Goal: Task Accomplishment & Management: Complete application form

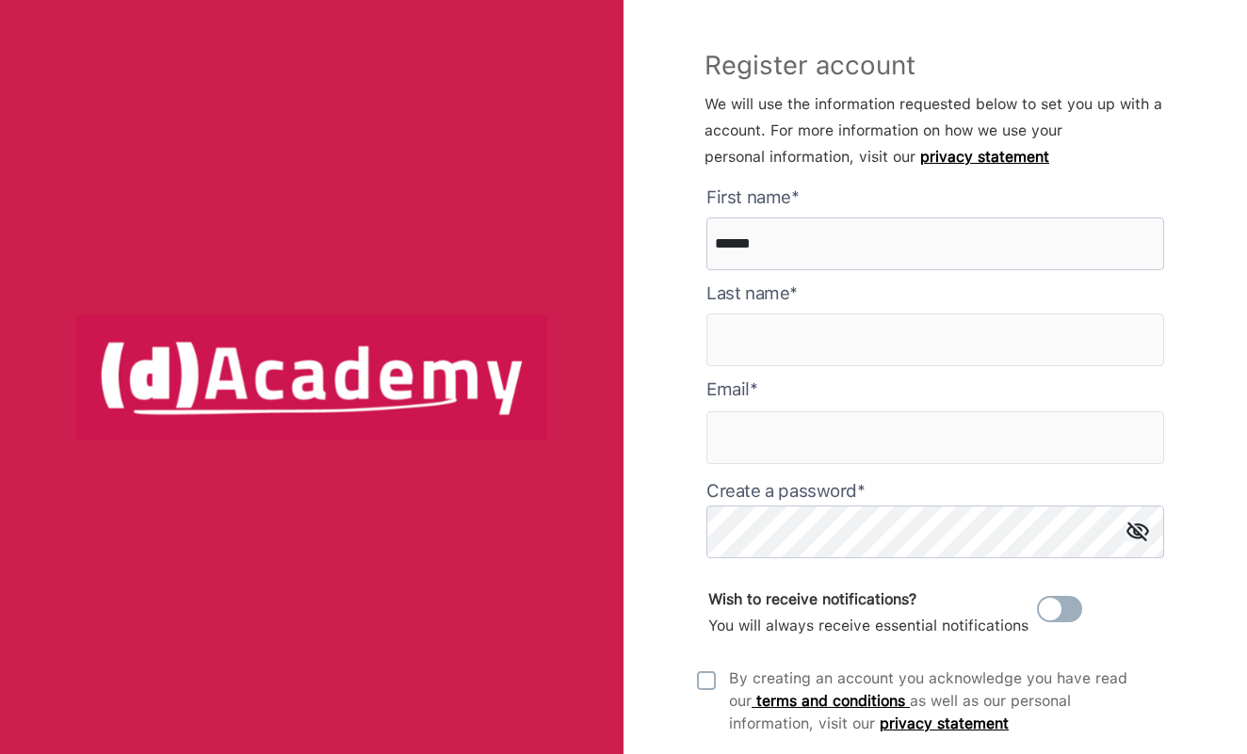
type here "******"
type input "**********"
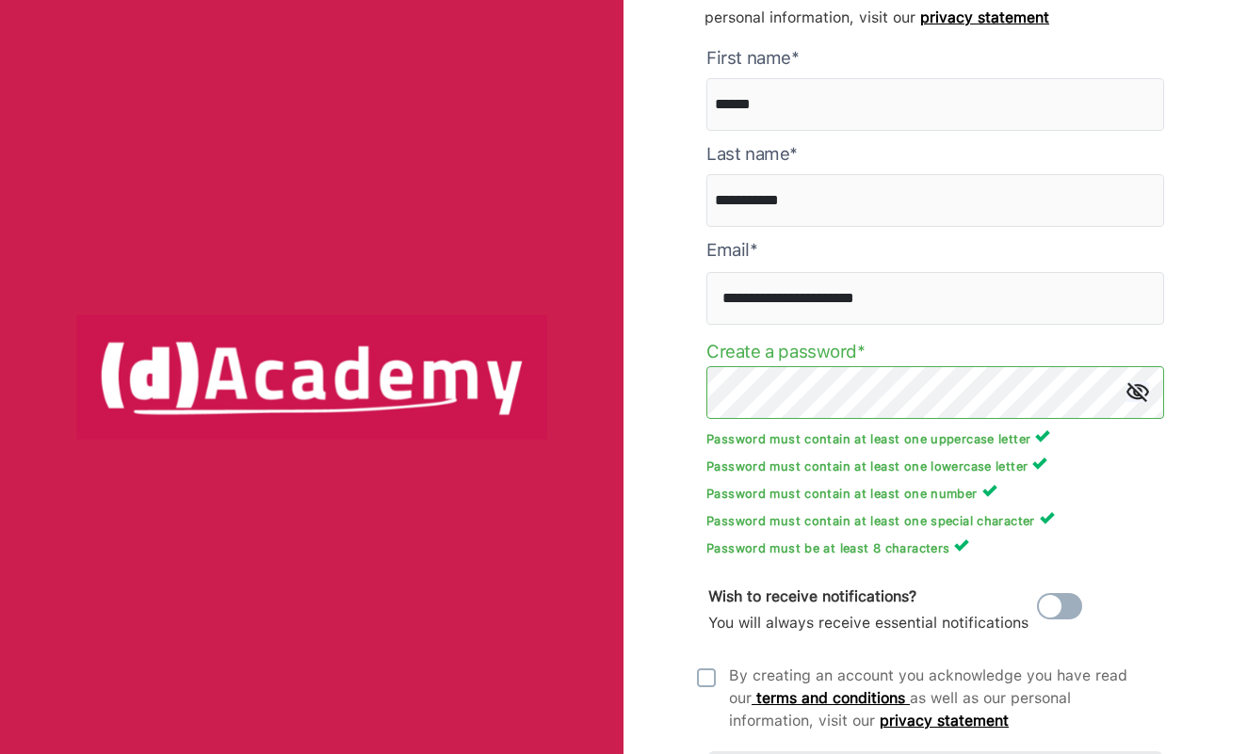
scroll to position [144, 0]
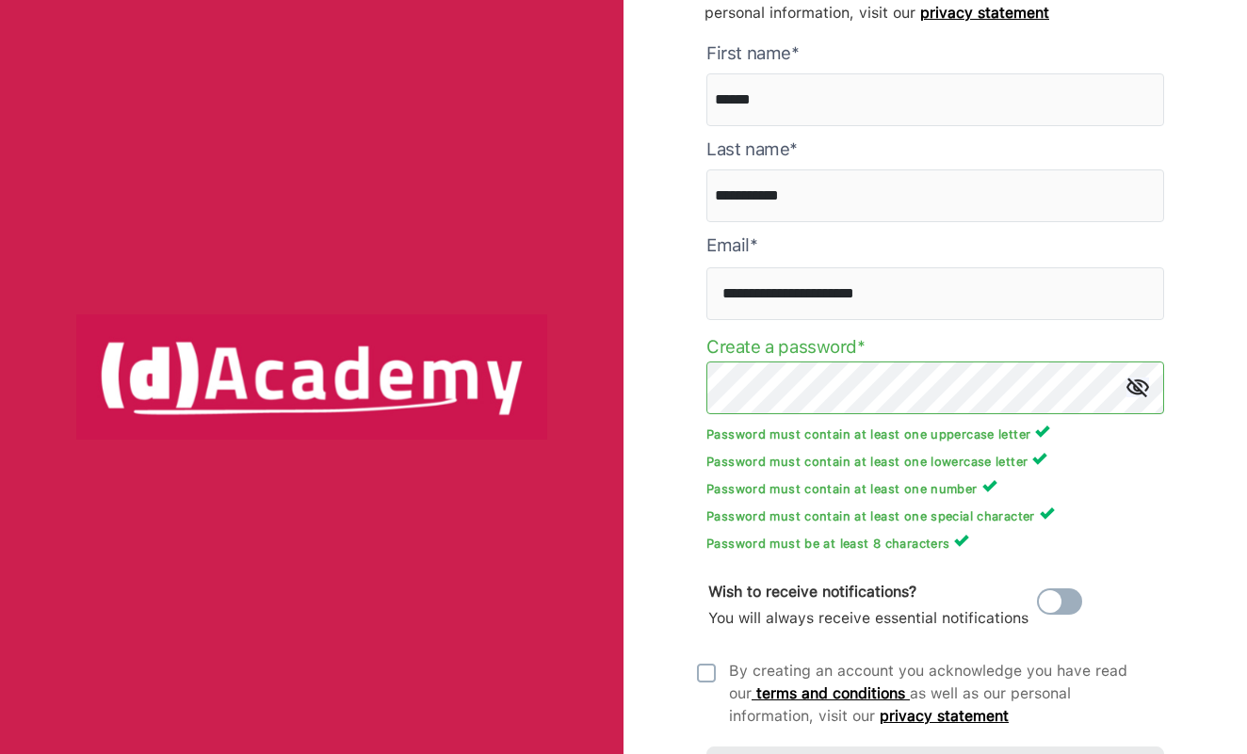
click at [670, 506] on div "**********" at bounding box center [934, 377] width 623 height 754
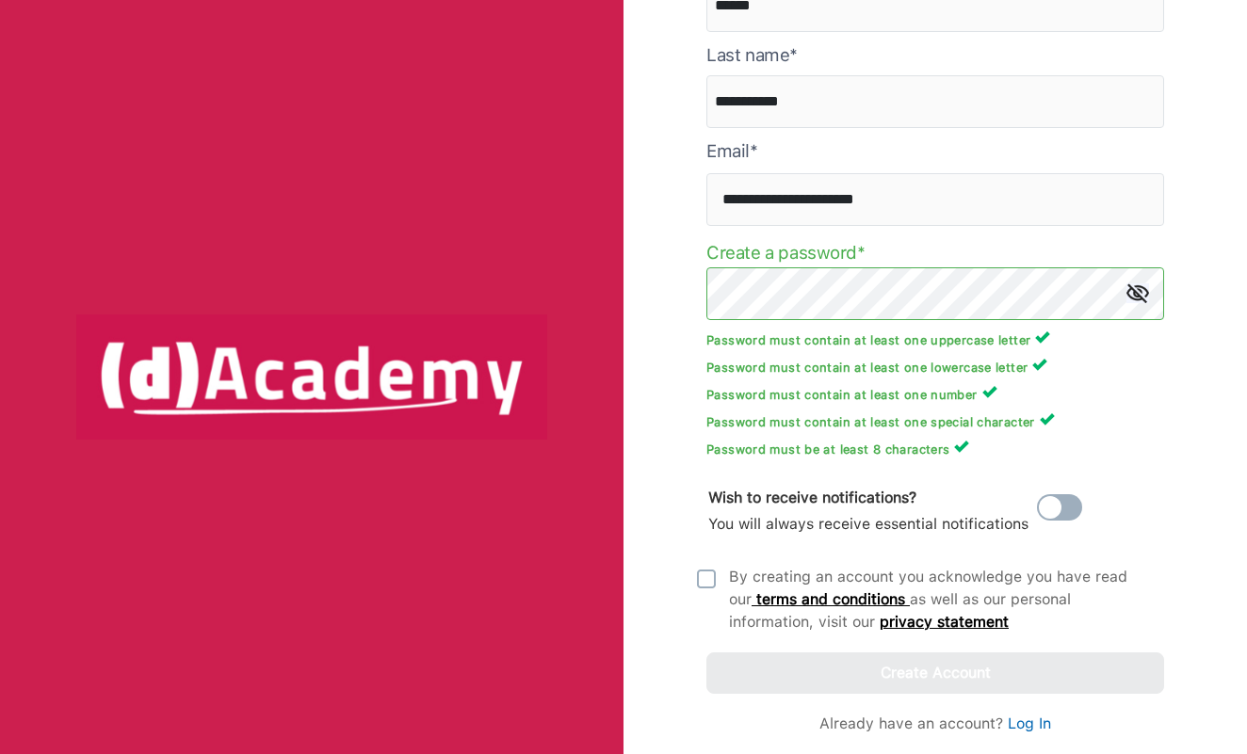
scroll to position [238, 0]
click at [701, 579] on img at bounding box center [706, 579] width 19 height 19
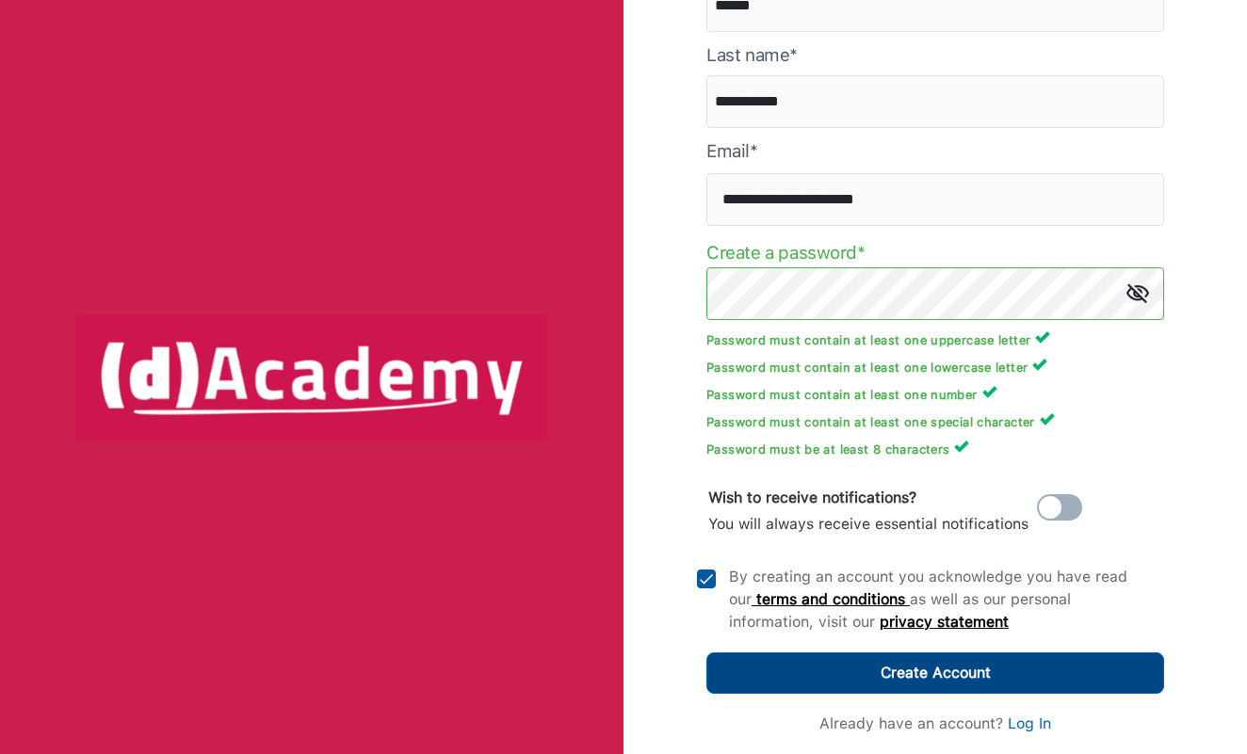
click at [788, 669] on button "Create Account" at bounding box center [935, 673] width 458 height 41
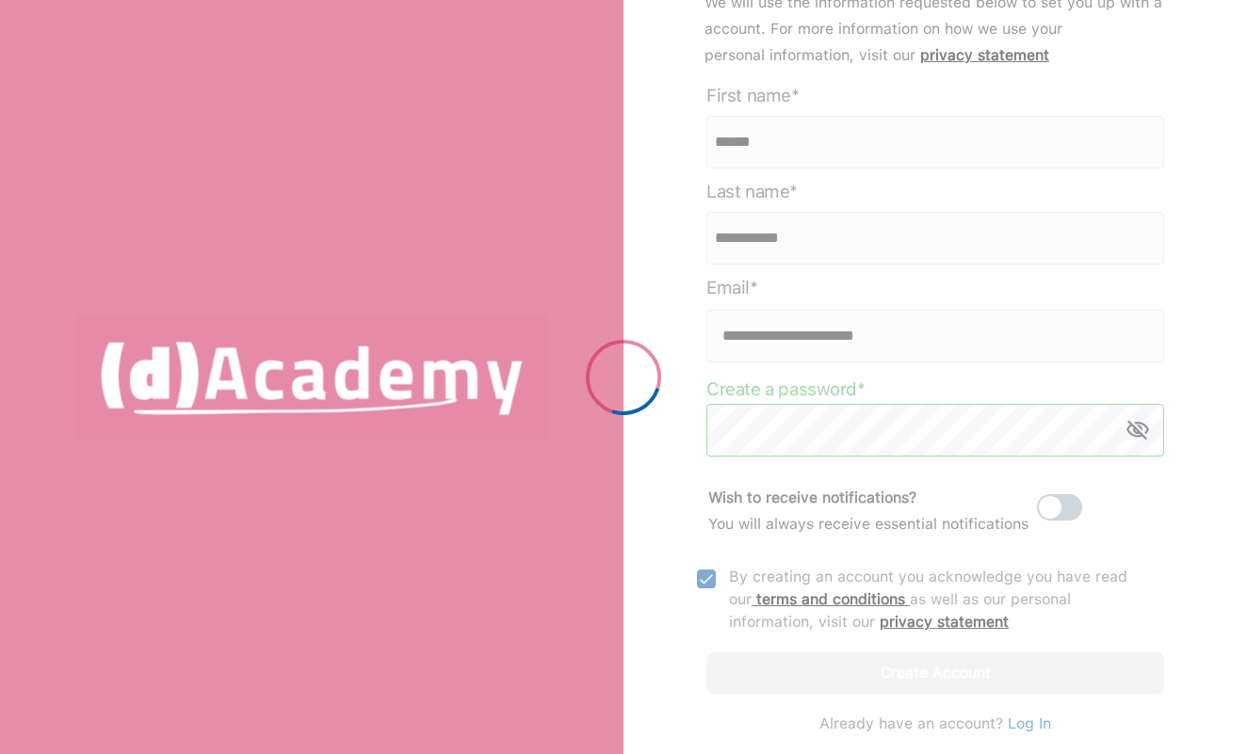
scroll to position [102, 0]
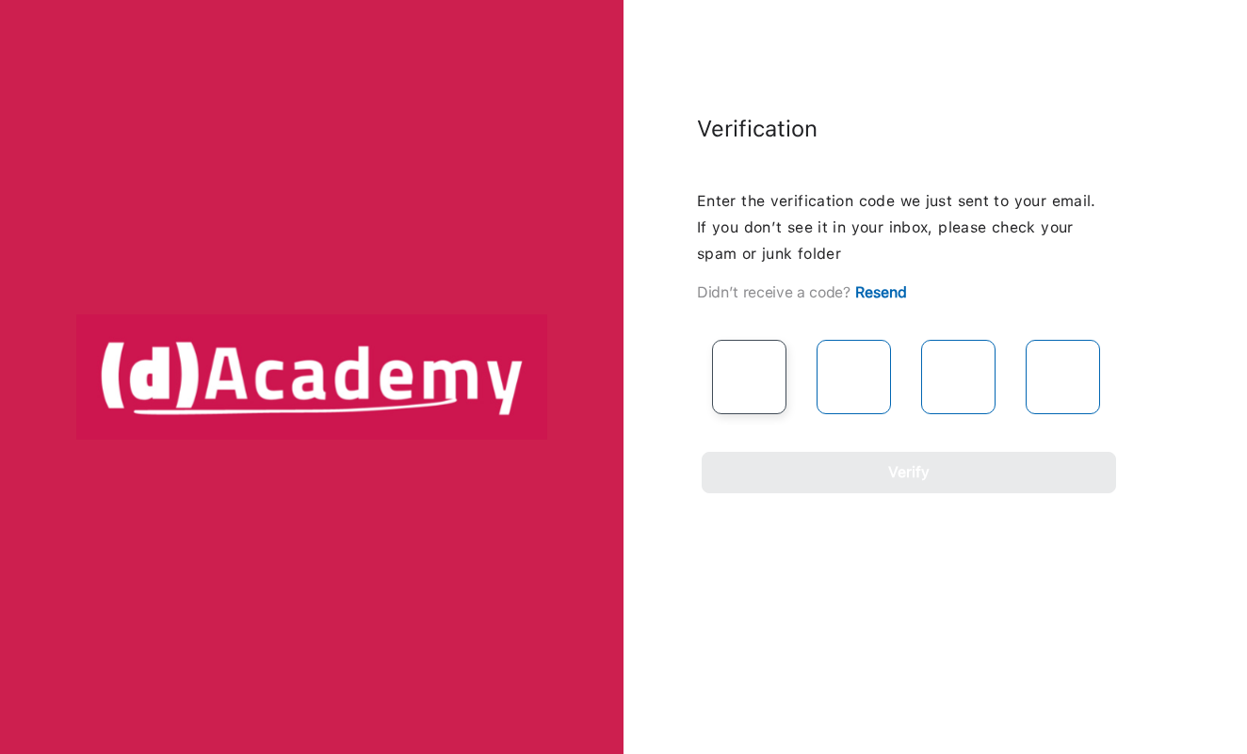
click at [747, 363] on input "text" at bounding box center [749, 377] width 74 height 74
type input "*"
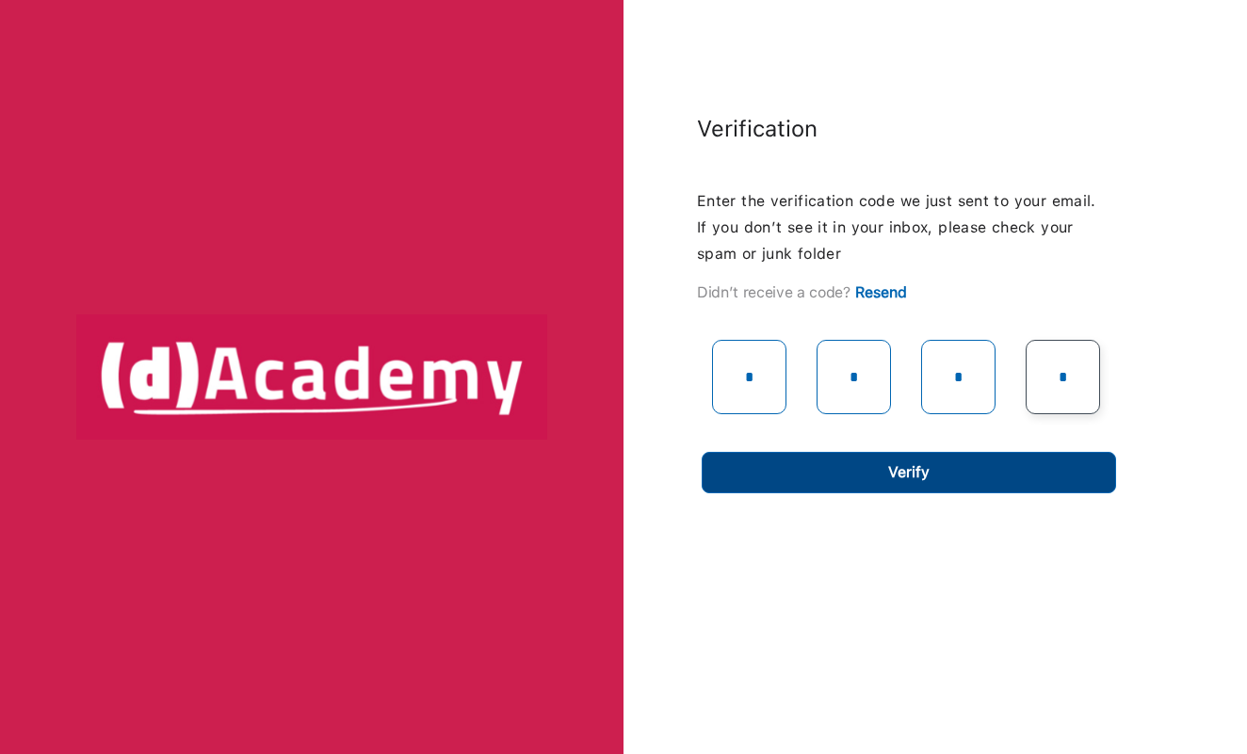
type input "*"
click at [838, 480] on button "Verify" at bounding box center [909, 472] width 414 height 41
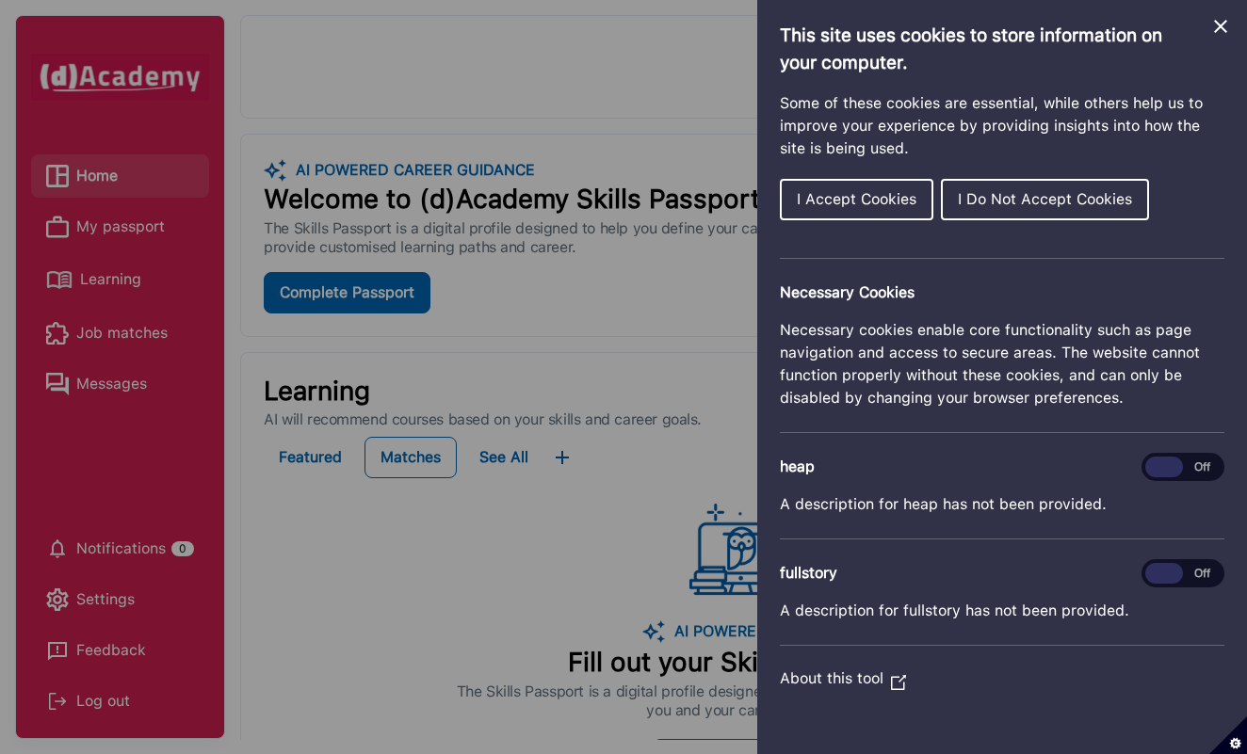
click at [854, 216] on button "I Accept Cookies" at bounding box center [857, 199] width 154 height 41
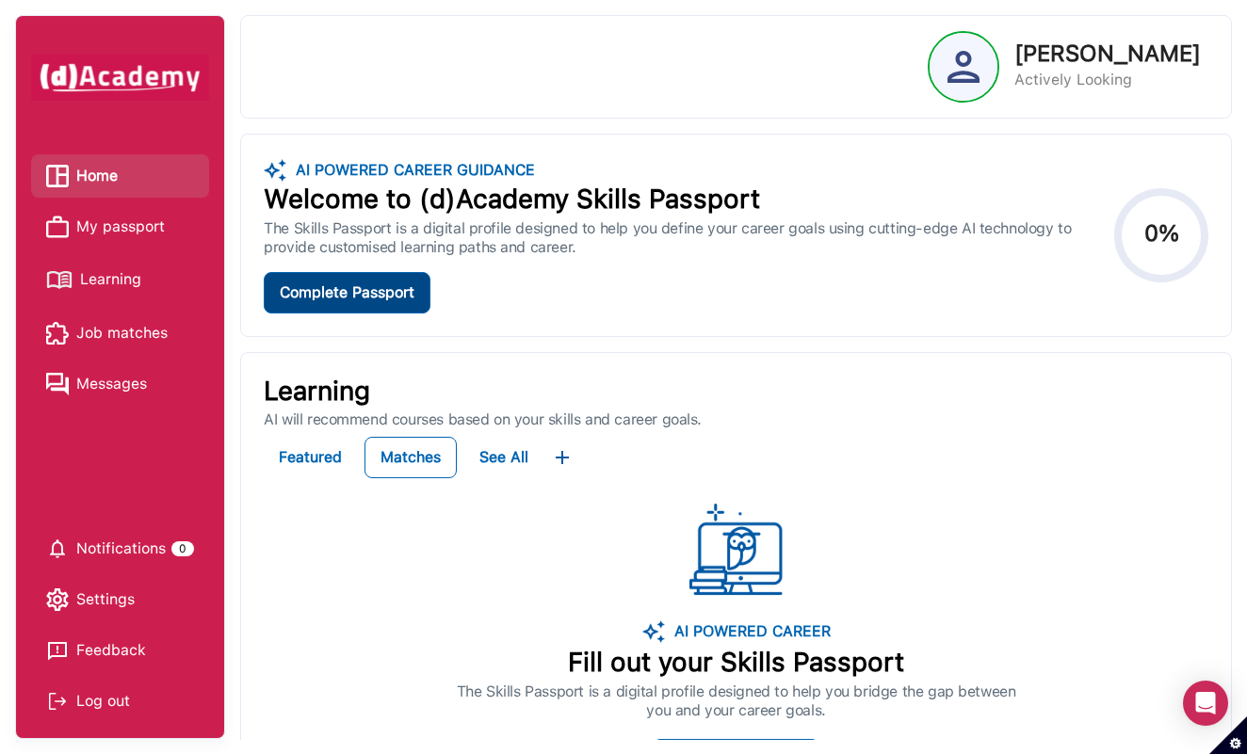
click at [342, 297] on div "Complete Passport" at bounding box center [347, 293] width 135 height 26
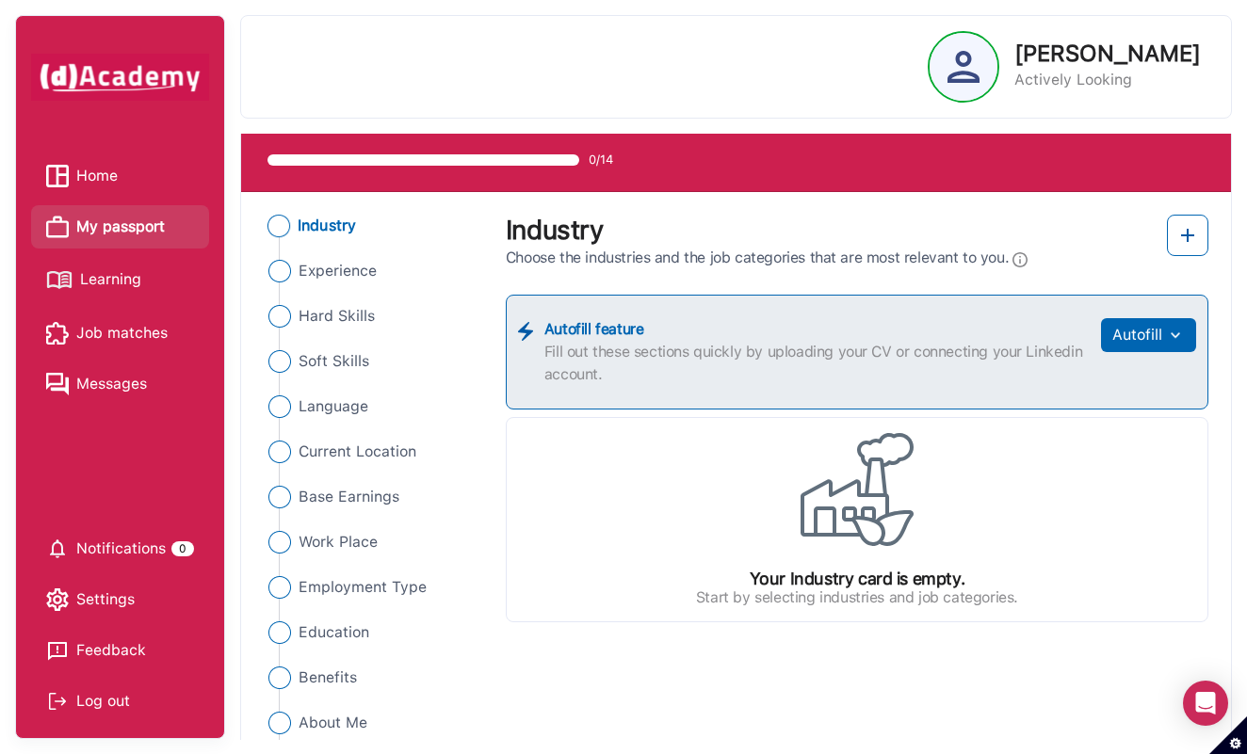
scroll to position [76, 0]
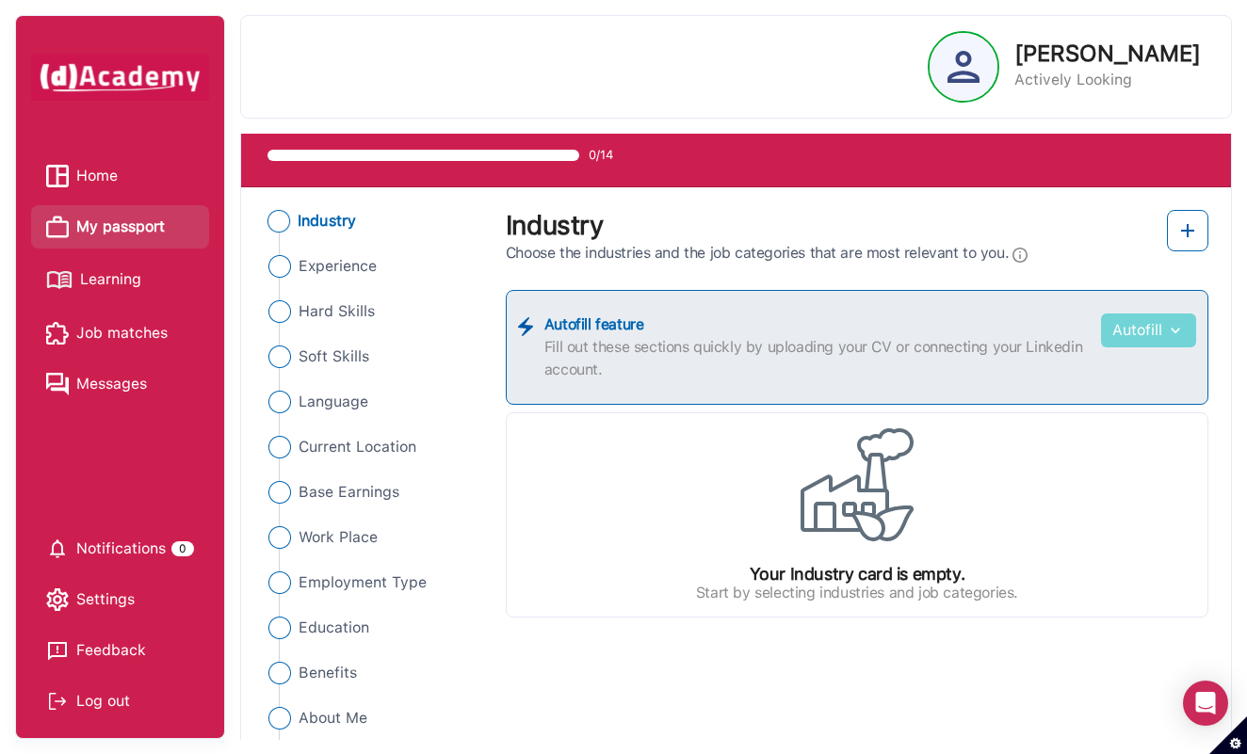
click at [1144, 333] on button "Autofill" at bounding box center [1148, 331] width 95 height 34
click at [853, 500] on img at bounding box center [857, 485] width 113 height 113
click at [1184, 226] on img at bounding box center [1187, 230] width 23 height 23
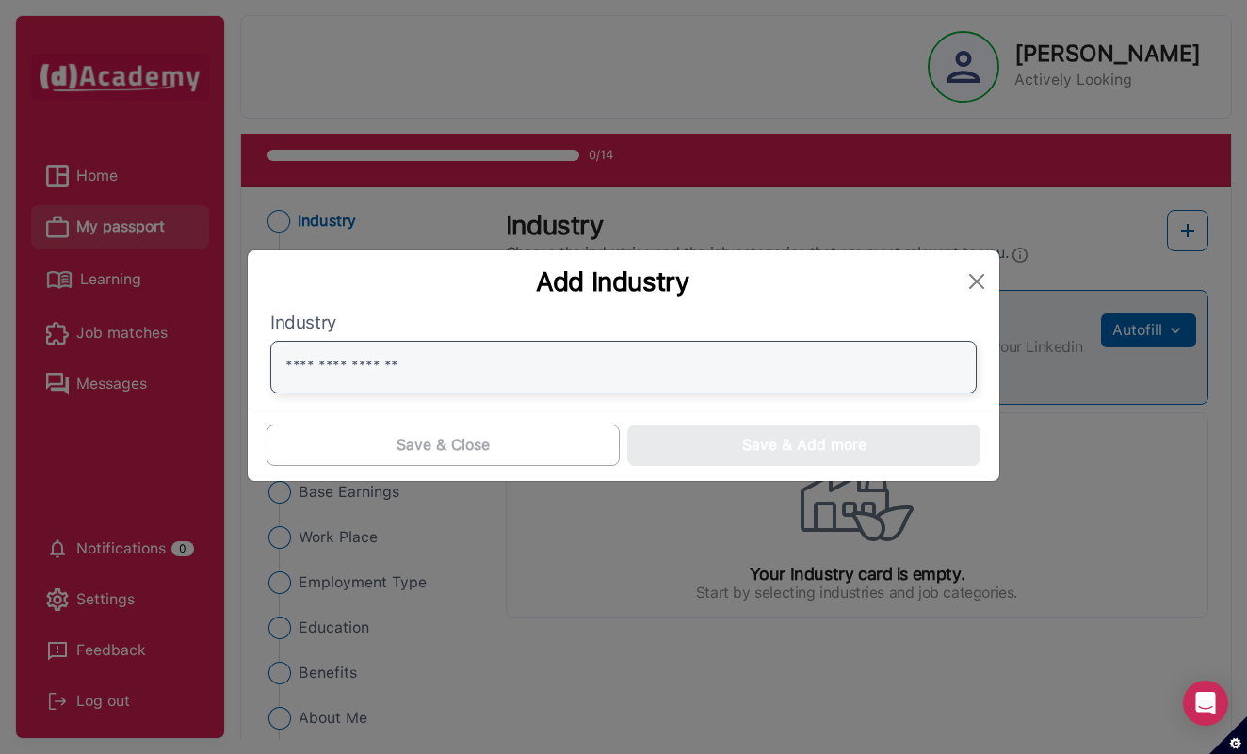
click at [657, 385] on input "text" at bounding box center [623, 367] width 706 height 53
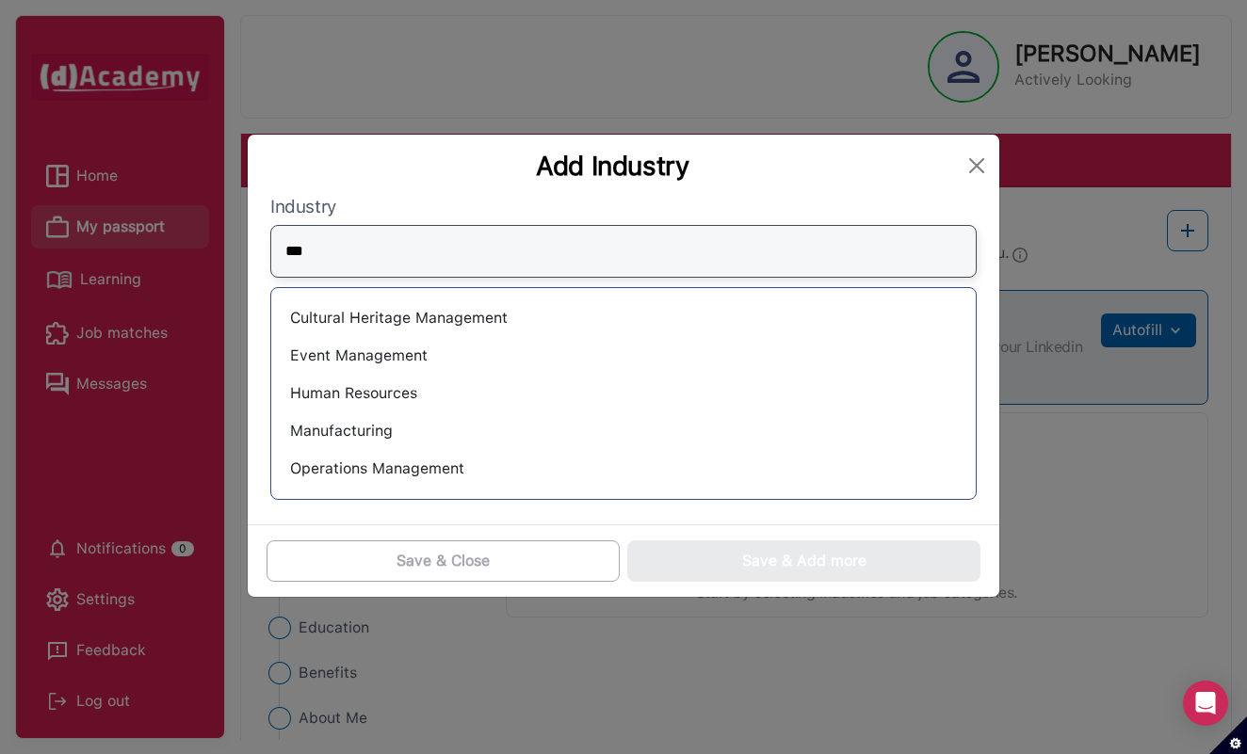
scroll to position [0, 0]
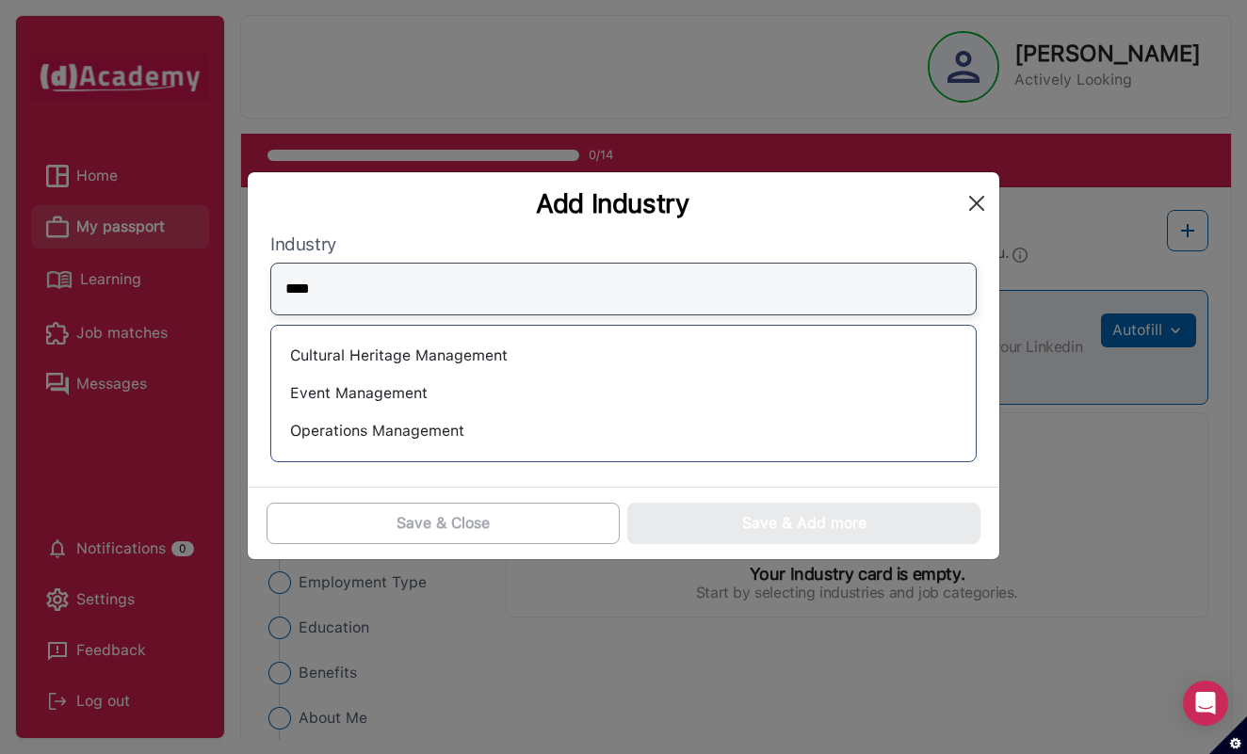
type input "****"
click at [975, 202] on button "Close" at bounding box center [977, 203] width 30 height 30
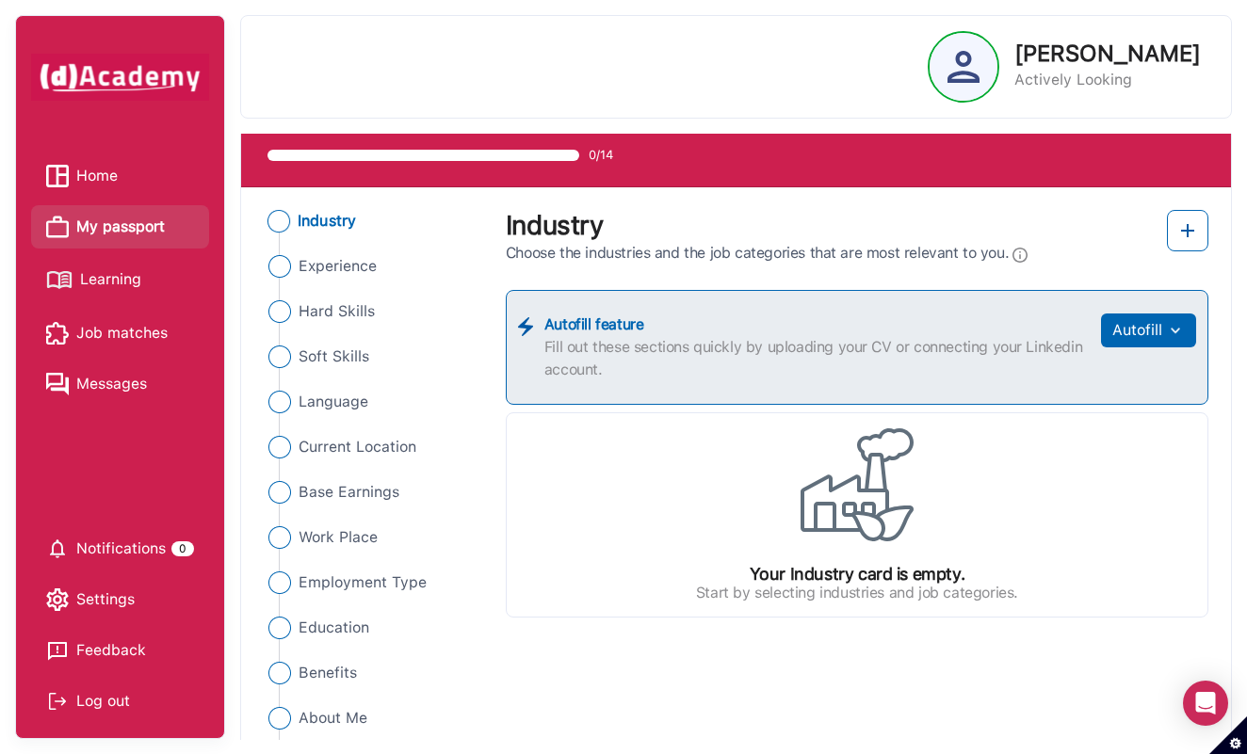
click at [128, 283] on span "Learning" at bounding box center [110, 280] width 61 height 28
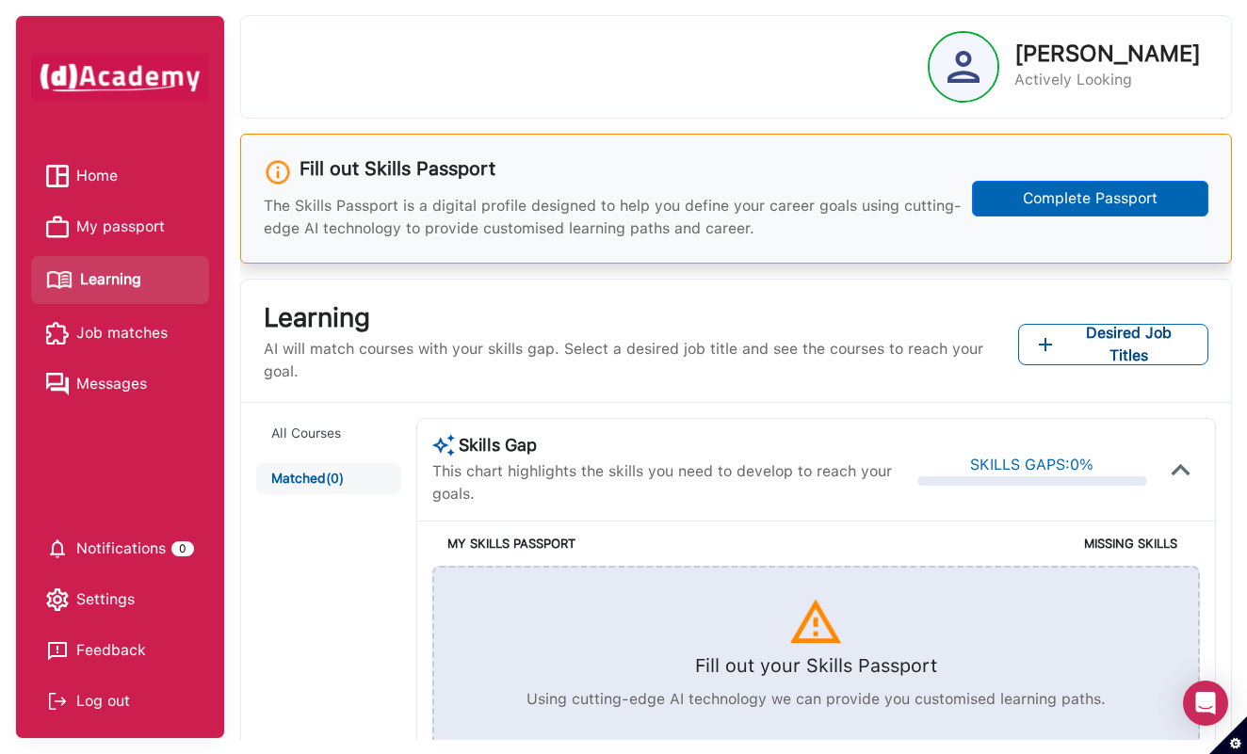
click at [89, 309] on ul "Home My passport Learning Job matches Messages" at bounding box center [120, 279] width 178 height 251
click at [101, 332] on span "Job matches" at bounding box center [121, 333] width 91 height 28
